Goal: Task Accomplishment & Management: Manage account settings

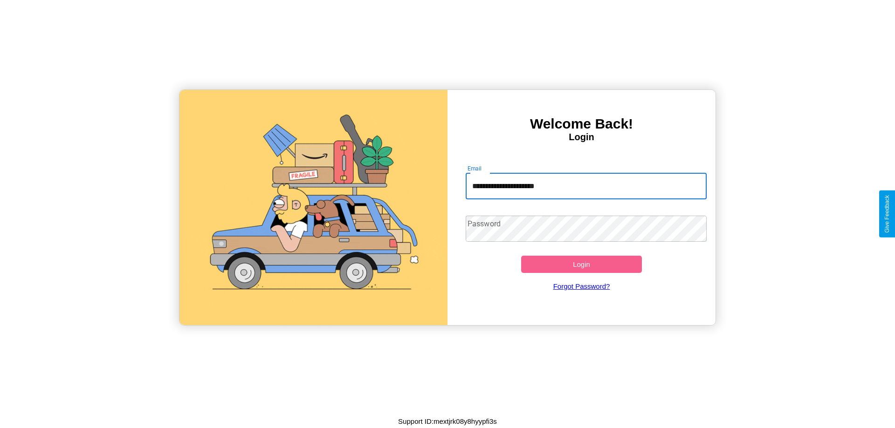
type input "**********"
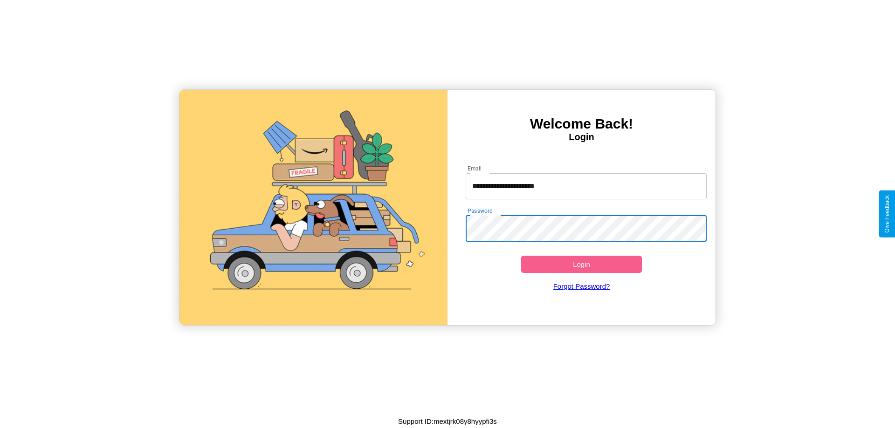
click at [581, 264] on button "Login" at bounding box center [581, 264] width 121 height 17
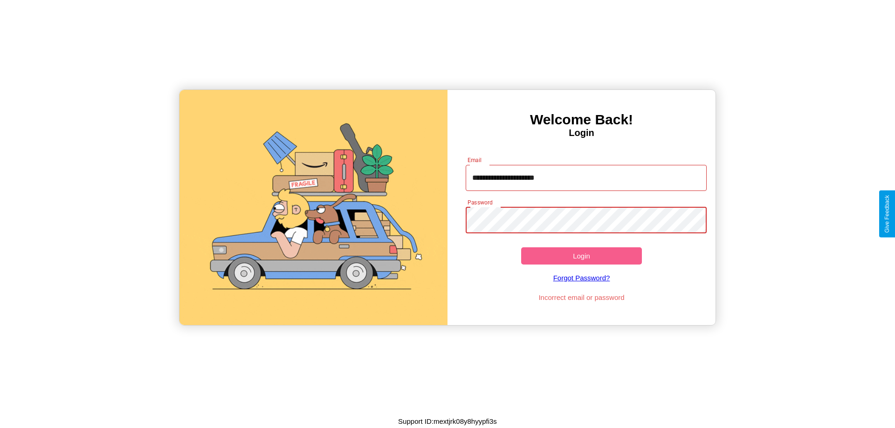
click at [581, 256] on button "Login" at bounding box center [581, 255] width 121 height 17
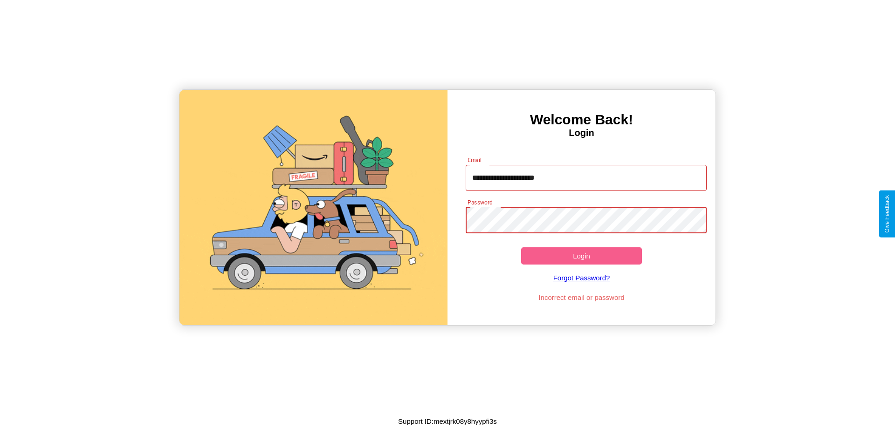
click at [581, 256] on button "Login" at bounding box center [581, 255] width 121 height 17
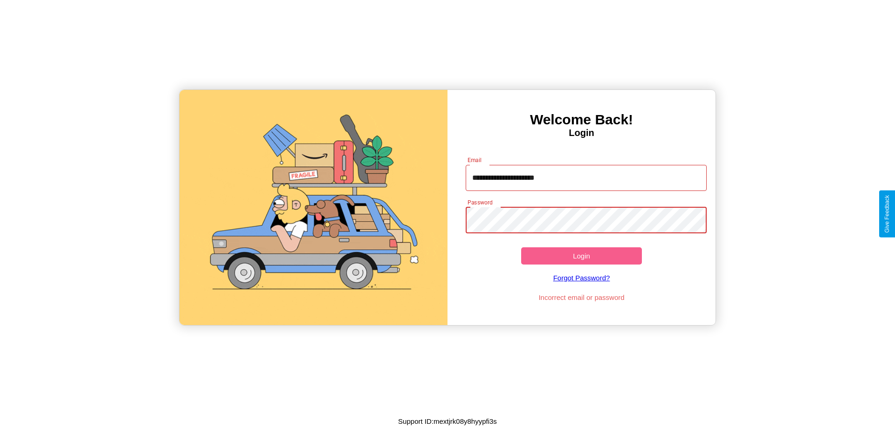
click at [581, 256] on button "Login" at bounding box center [581, 255] width 121 height 17
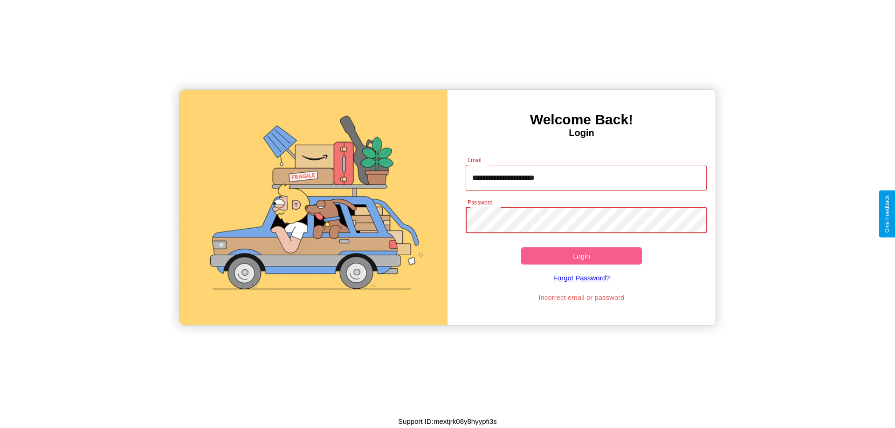
click at [581, 256] on button "Login" at bounding box center [581, 255] width 121 height 17
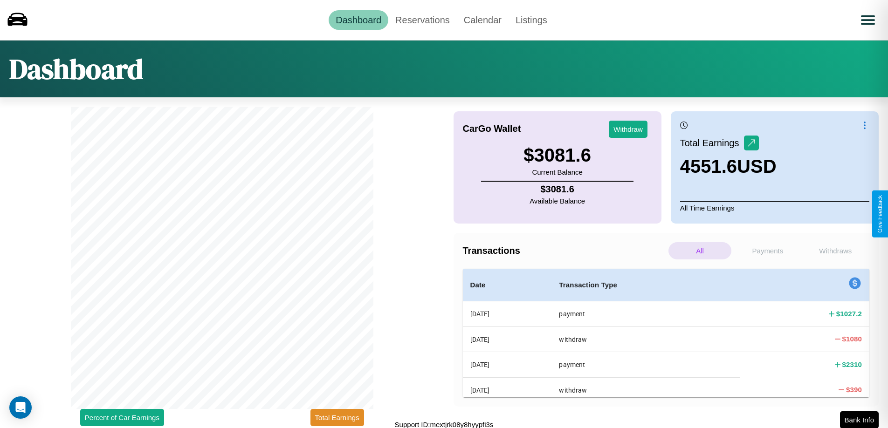
scroll to position [3, 0]
